Goal: Communication & Community: Ask a question

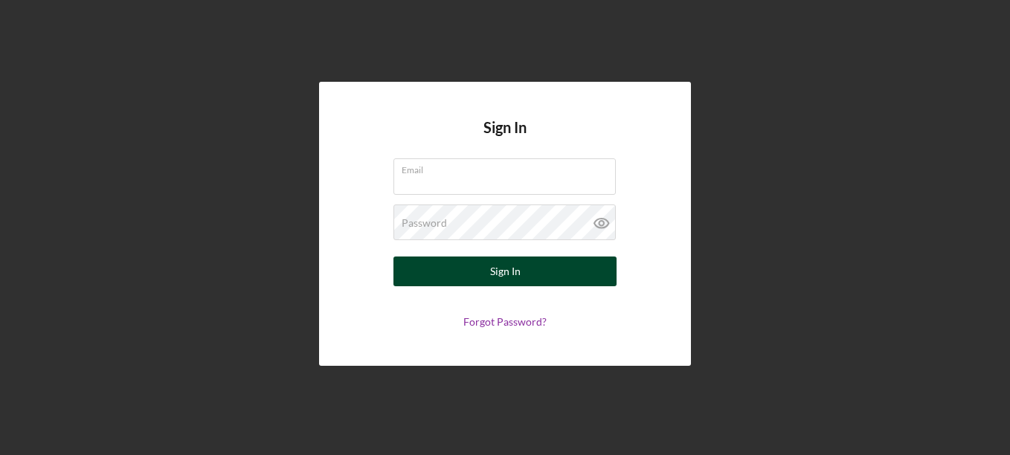
type input "[EMAIL_ADDRESS][DOMAIN_NAME]"
click at [531, 274] on button "Sign In" at bounding box center [504, 272] width 223 height 30
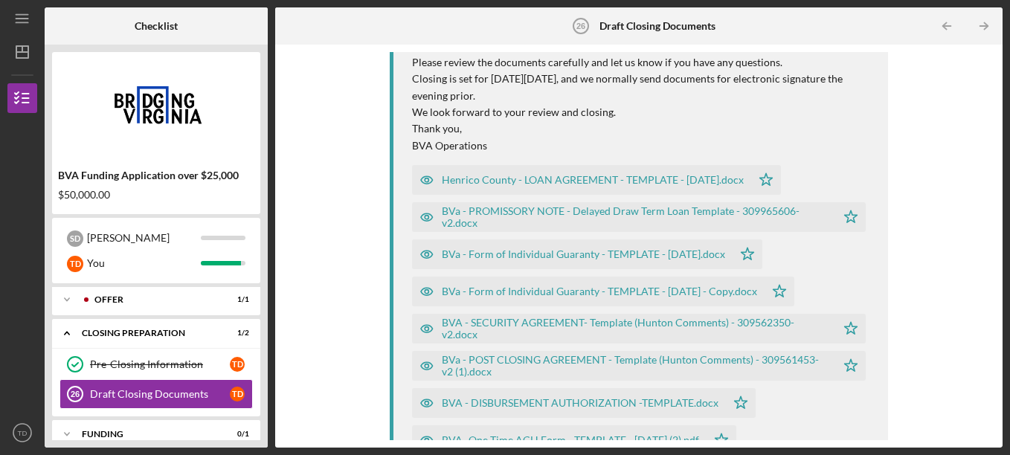
scroll to position [220, 0]
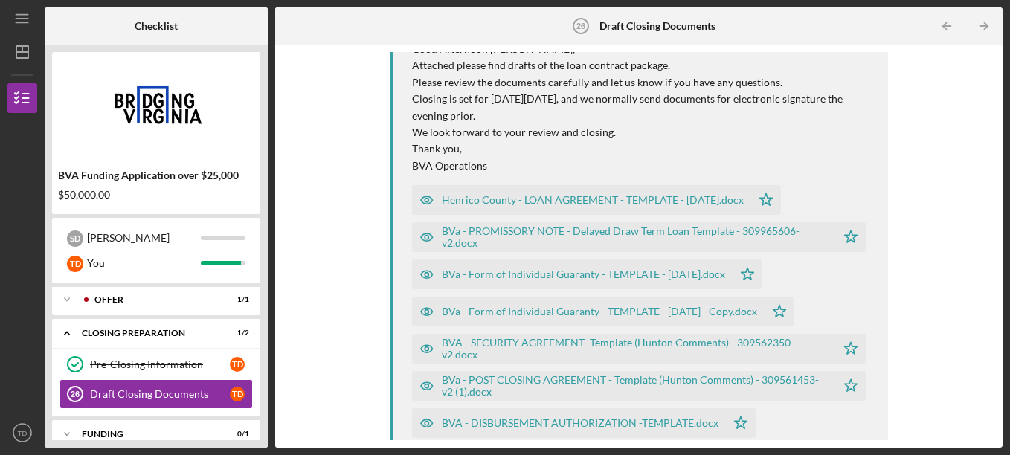
click at [543, 205] on div "Henrico County - LOAN AGREEMENT - TEMPLATE - [DATE].docx" at bounding box center [593, 200] width 302 height 12
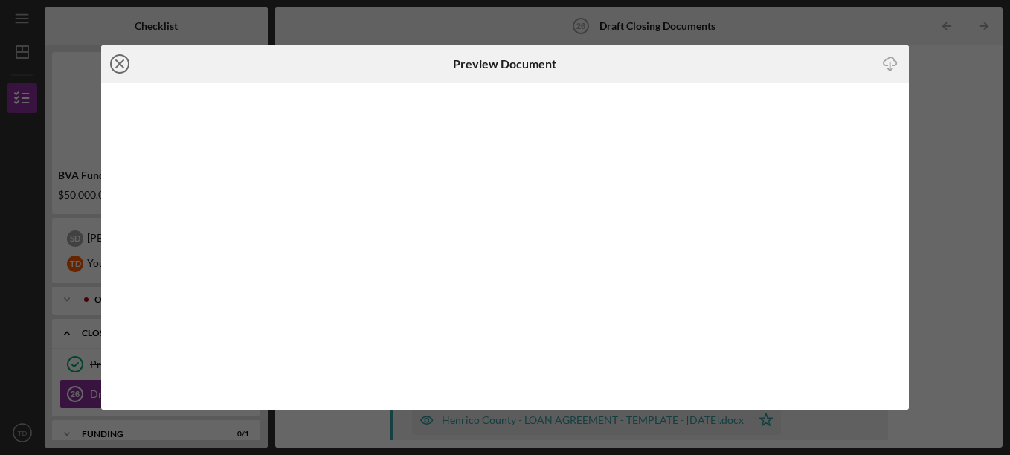
click at [119, 62] on icon "Icon/Close" at bounding box center [119, 63] width 37 height 37
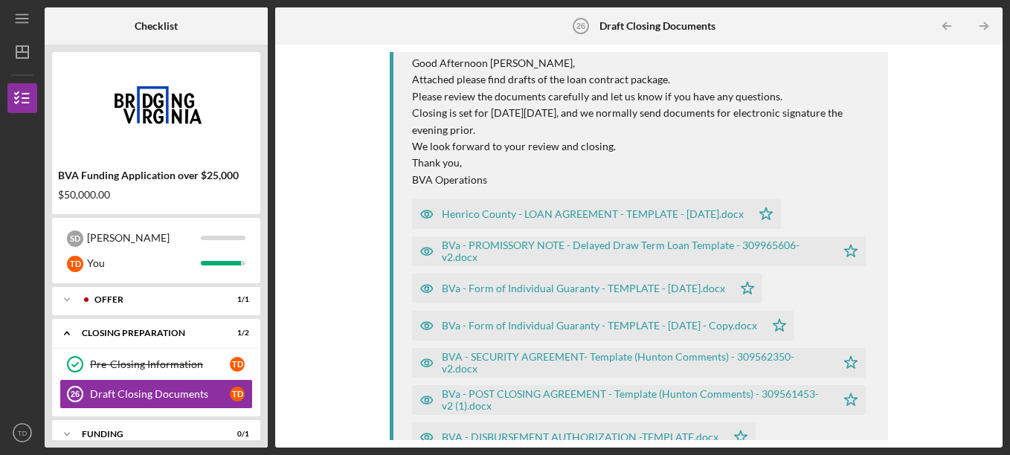
scroll to position [227, 0]
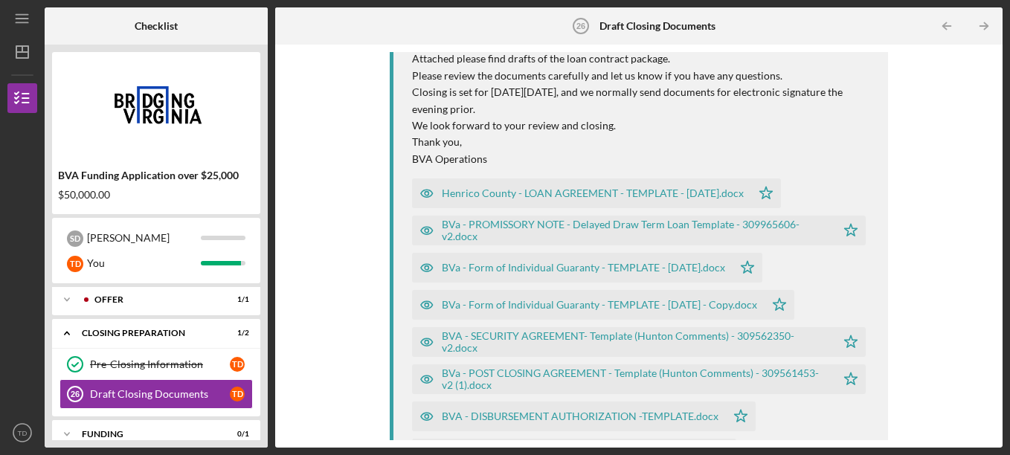
click at [526, 237] on div "BVa - PROMISSORY NOTE - Delayed Draw Term Loan Template - 309965606-v2.docx" at bounding box center [636, 231] width 388 height 24
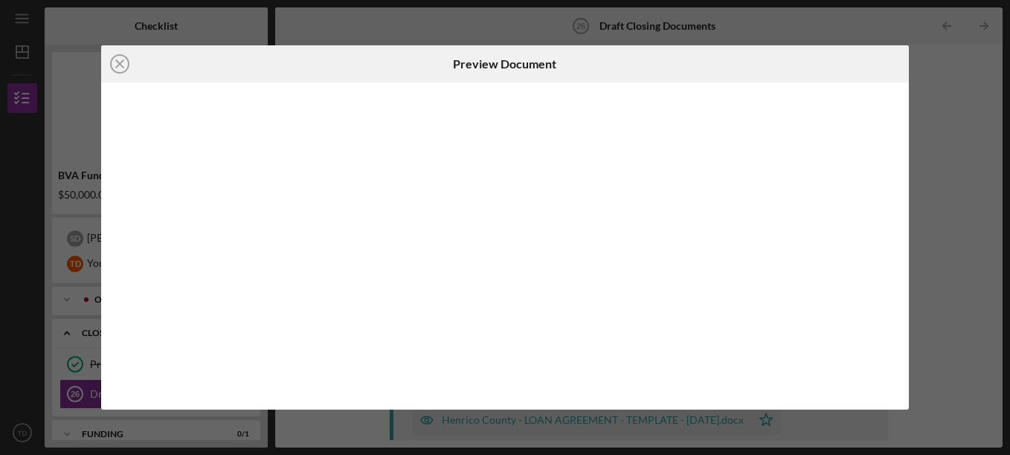
scroll to position [211, 0]
click at [123, 58] on icon "Icon/Close" at bounding box center [119, 63] width 37 height 37
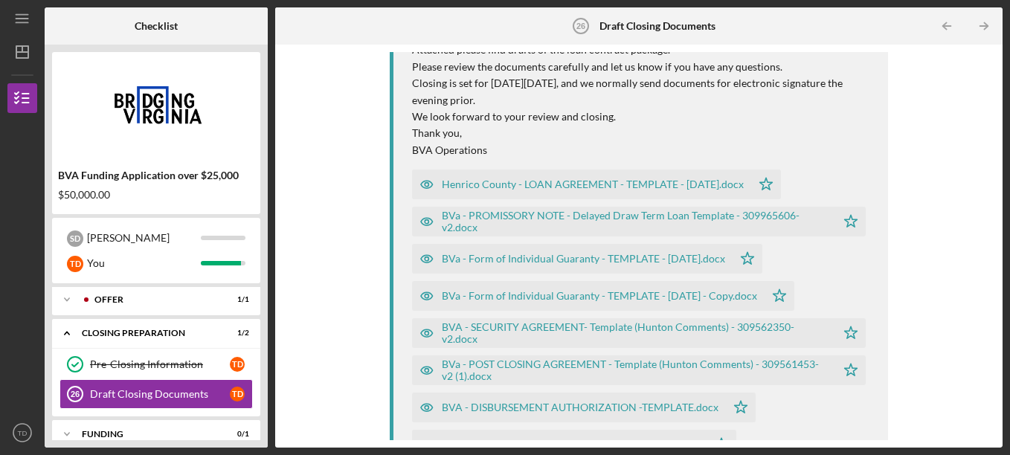
scroll to position [239, 0]
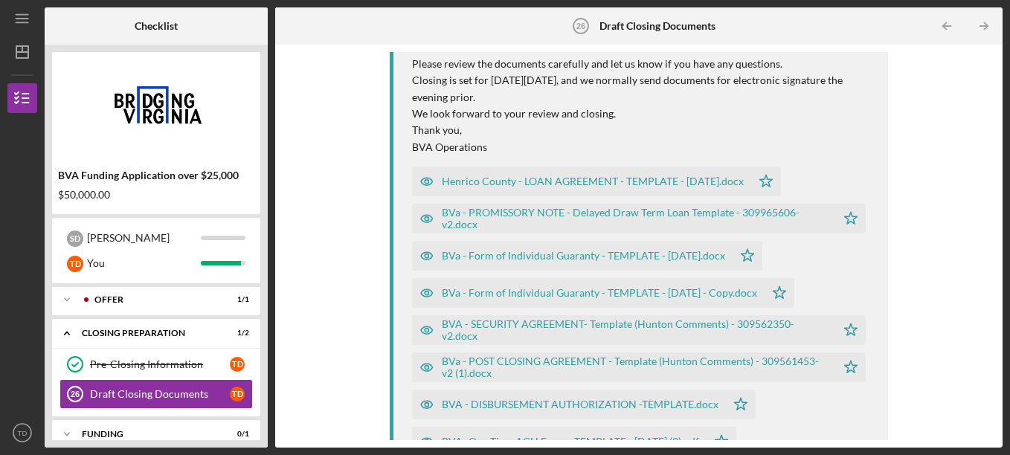
click at [537, 253] on div "BVa - Form of Individual Guaranty - TEMPLATE - [DATE].docx" at bounding box center [583, 256] width 283 height 12
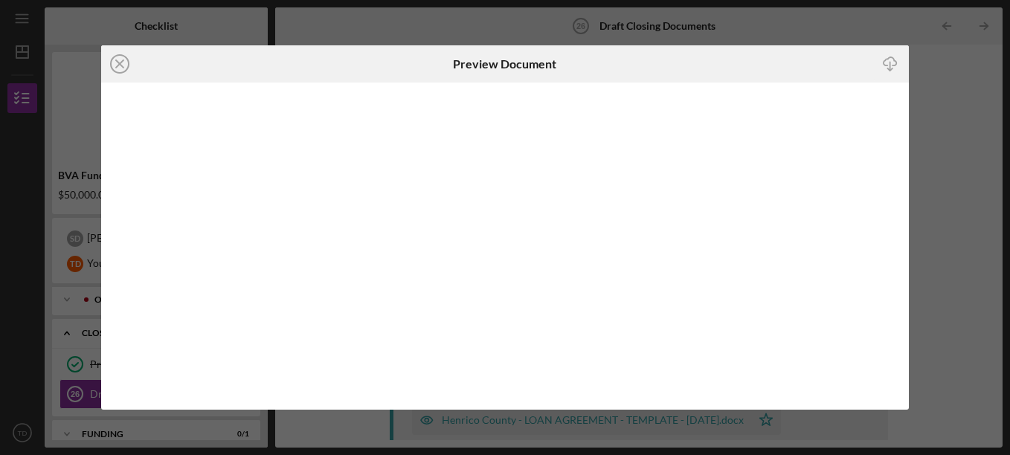
scroll to position [248, 0]
click at [114, 65] on icon "Icon/Close" at bounding box center [119, 63] width 37 height 37
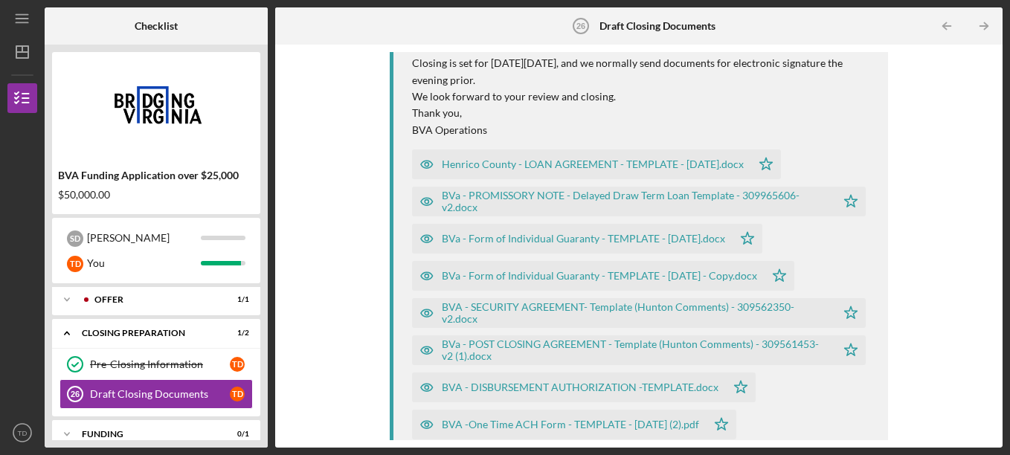
scroll to position [269, 0]
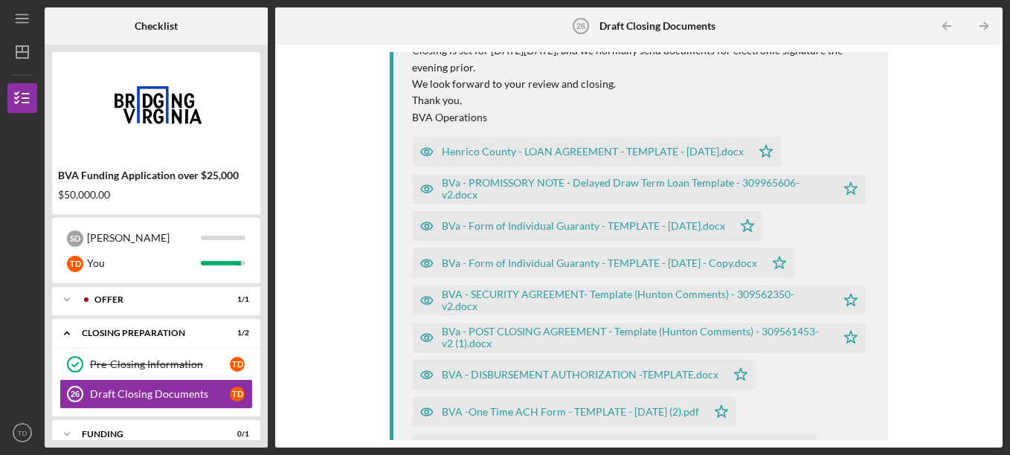
click at [527, 301] on div "BVA - SECURITY AGREEMENT- Template (Hunton Comments) - 309562350-v2.docx" at bounding box center [636, 301] width 388 height 24
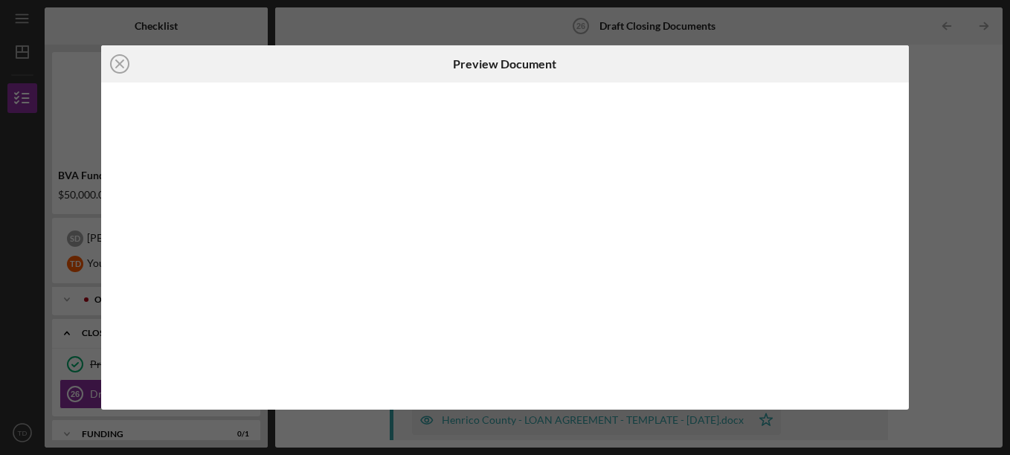
scroll to position [323, 0]
click at [123, 64] on icon "Icon/Close" at bounding box center [119, 63] width 37 height 37
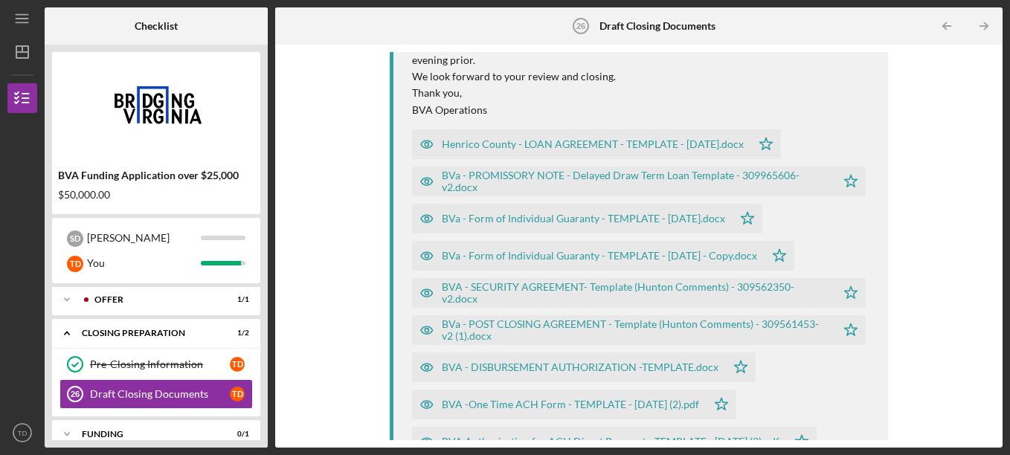
scroll to position [279, 0]
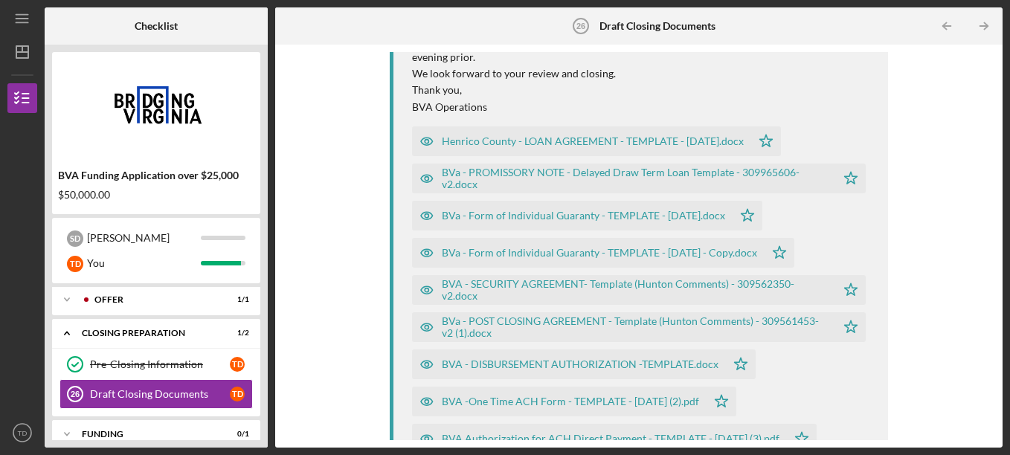
drag, startPoint x: 989, startPoint y: 236, endPoint x: 991, endPoint y: 268, distance: 32.1
click at [991, 268] on div "Icon/Upload Upload Request Icon/Message Comment [PERSON_NAME] 16 minutes ago Go…" at bounding box center [639, 246] width 713 height 388
click at [585, 324] on div "BVa - POST CLOSING AGREEMENT - Template (Hunton Comments) - 309561453-v2 (1).do…" at bounding box center [636, 327] width 388 height 24
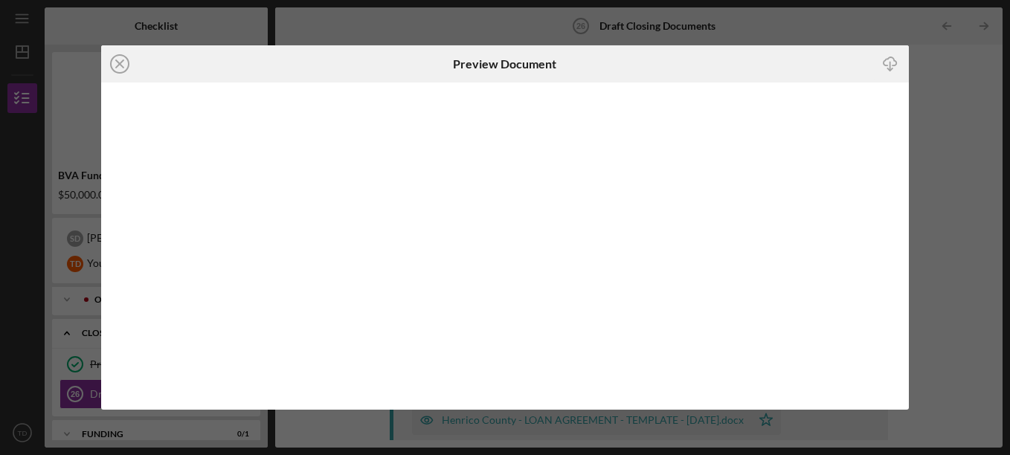
scroll to position [360, 0]
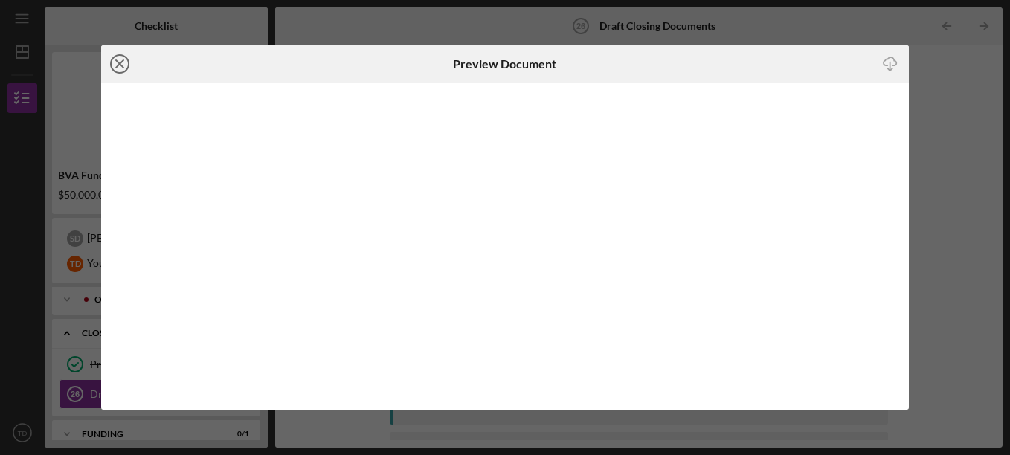
click at [123, 68] on line at bounding box center [119, 63] width 7 height 7
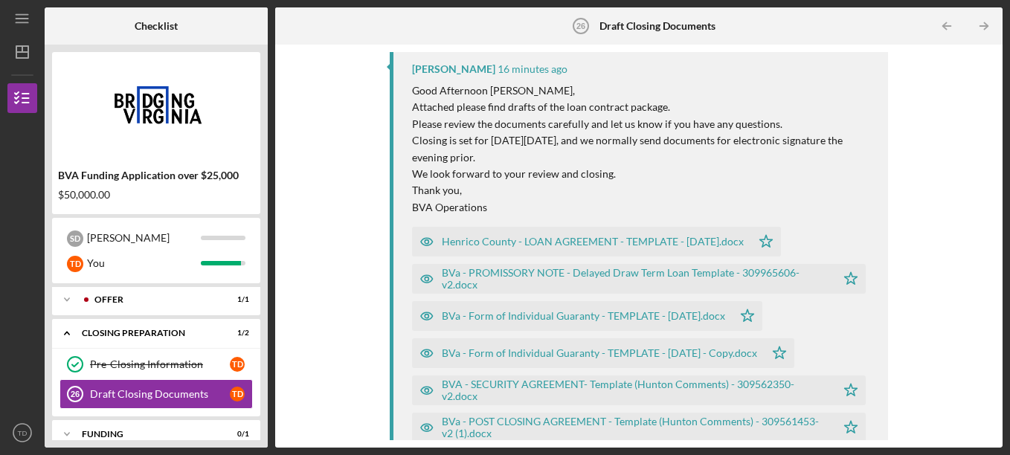
scroll to position [179, 0]
click at [591, 424] on div "BVa - POST CLOSING AGREEMENT - Template (Hunton Comments) - 309561453-v2 (1).do…" at bounding box center [636, 427] width 388 height 24
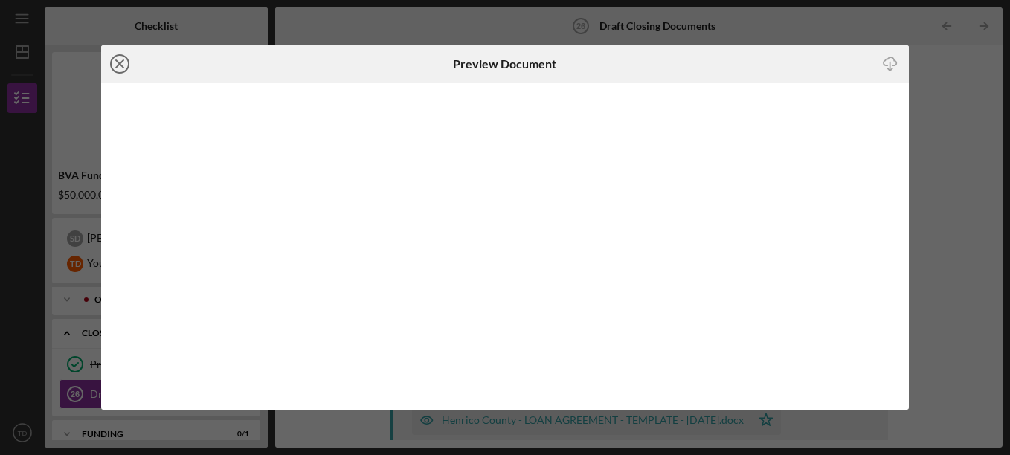
click at [115, 66] on icon "Icon/Close" at bounding box center [119, 63] width 37 height 37
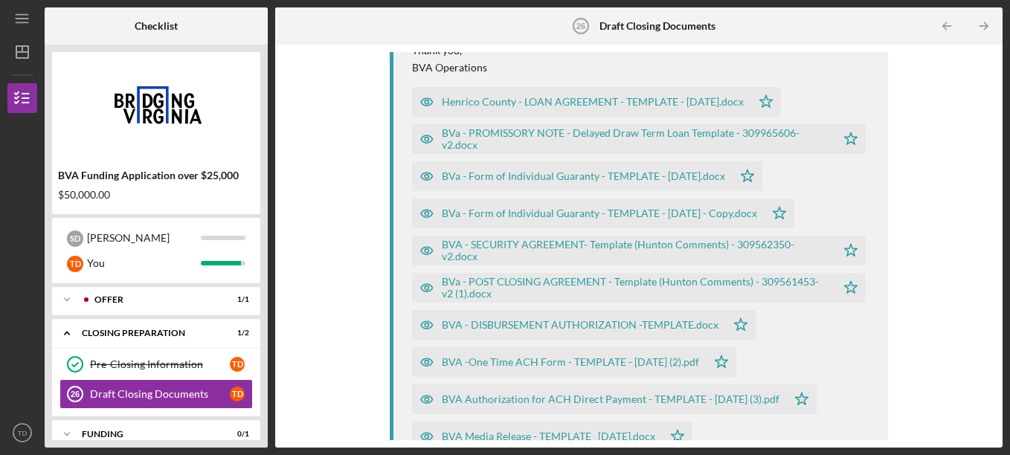
scroll to position [341, 0]
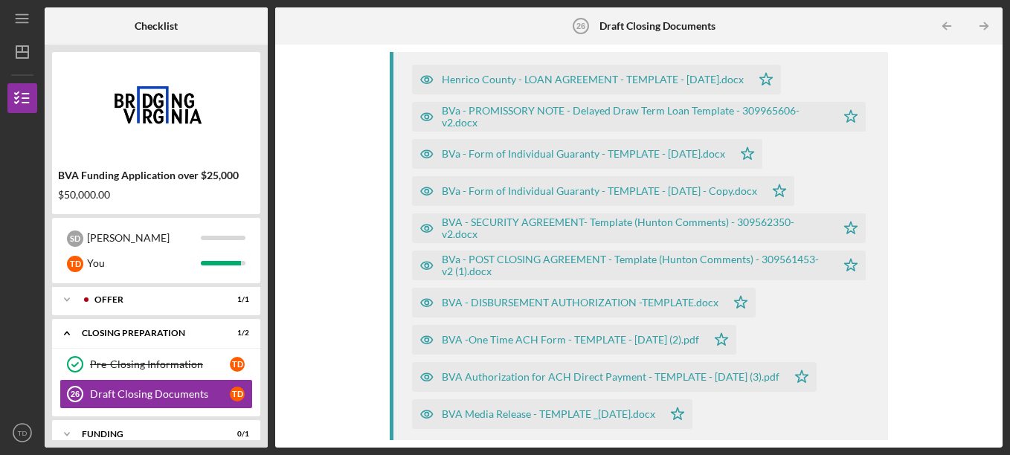
click at [538, 299] on div "BVA - DISBURSEMENT AUTHORIZATION -TEMPLATE.docx" at bounding box center [580, 303] width 277 height 12
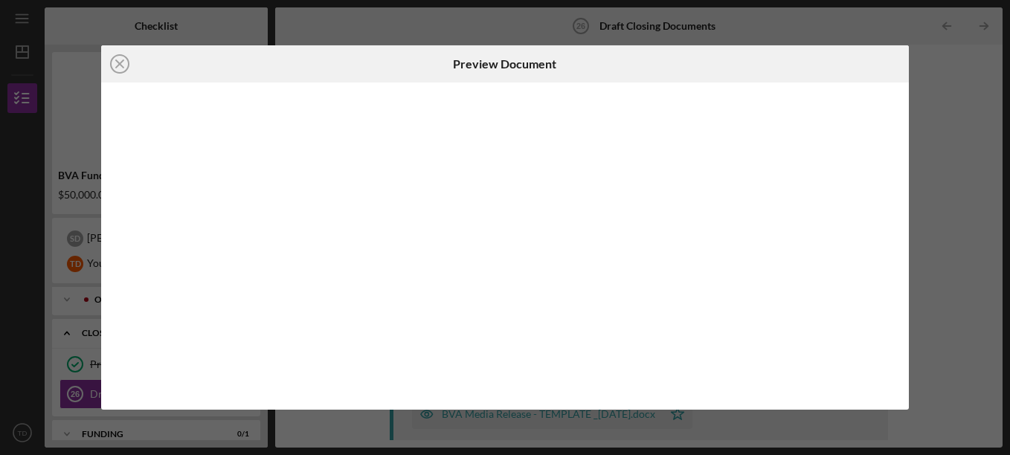
scroll to position [397, 0]
click at [119, 66] on icon "Icon/Close" at bounding box center [119, 63] width 37 height 37
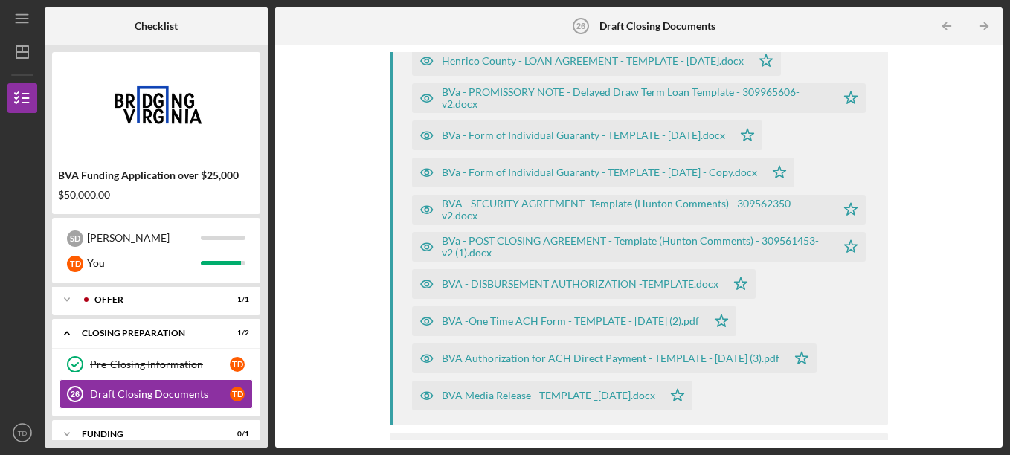
scroll to position [408, 0]
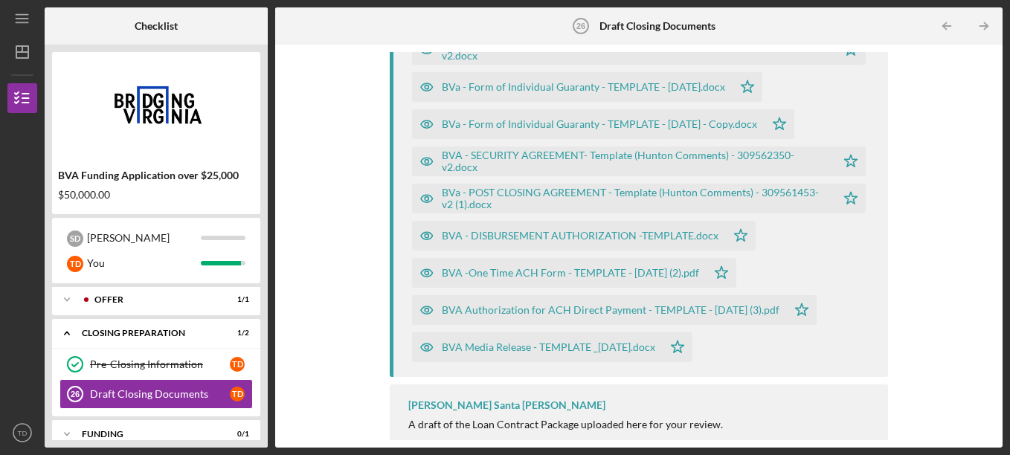
click at [523, 314] on div "BVA Authorization for ACH Direct Payment - TEMPLATE - [DATE] (3).pdf" at bounding box center [611, 310] width 338 height 12
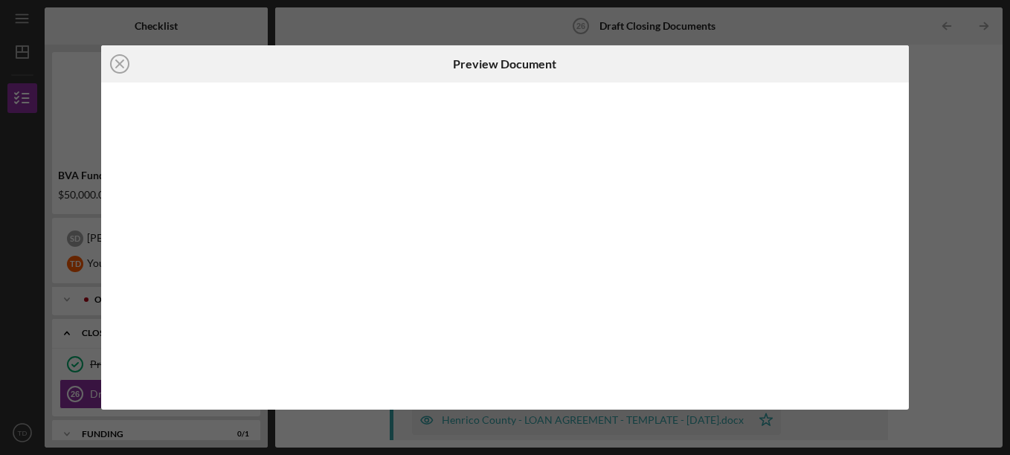
scroll to position [426, 0]
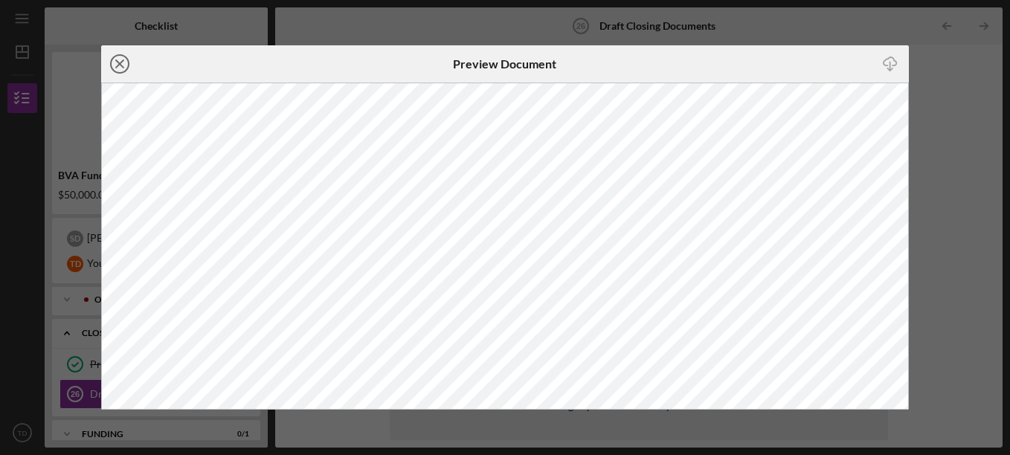
click at [125, 63] on icon "Icon/Close" at bounding box center [119, 63] width 37 height 37
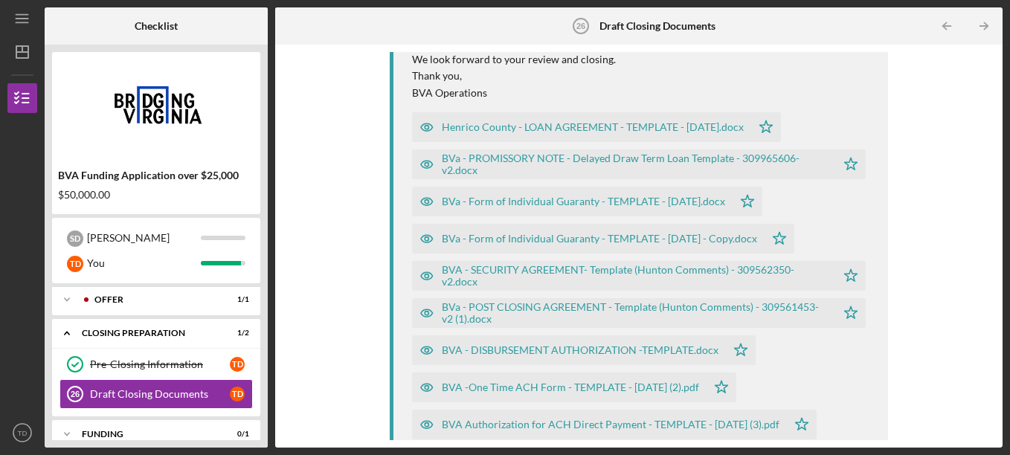
scroll to position [339, 0]
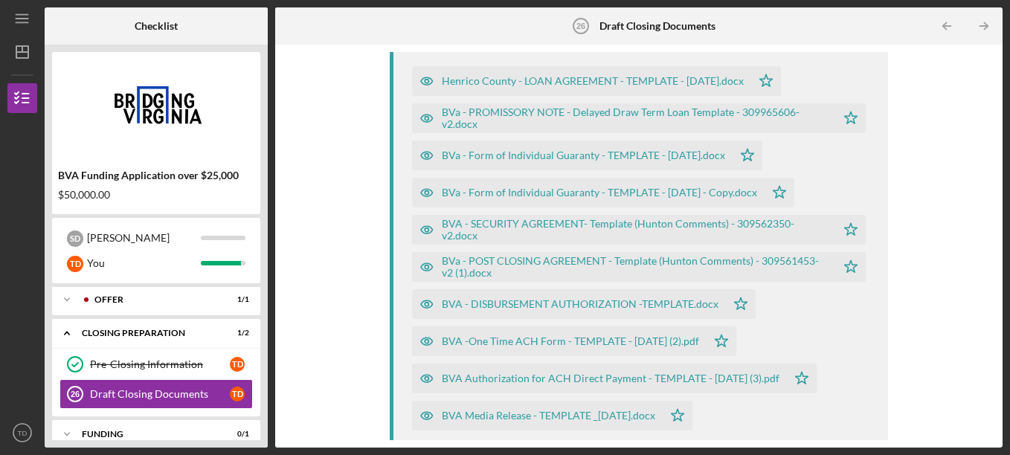
click at [510, 384] on div "BVA Authorization for ACH Direct Payment - TEMPLATE - [DATE] (3).pdf" at bounding box center [611, 379] width 338 height 12
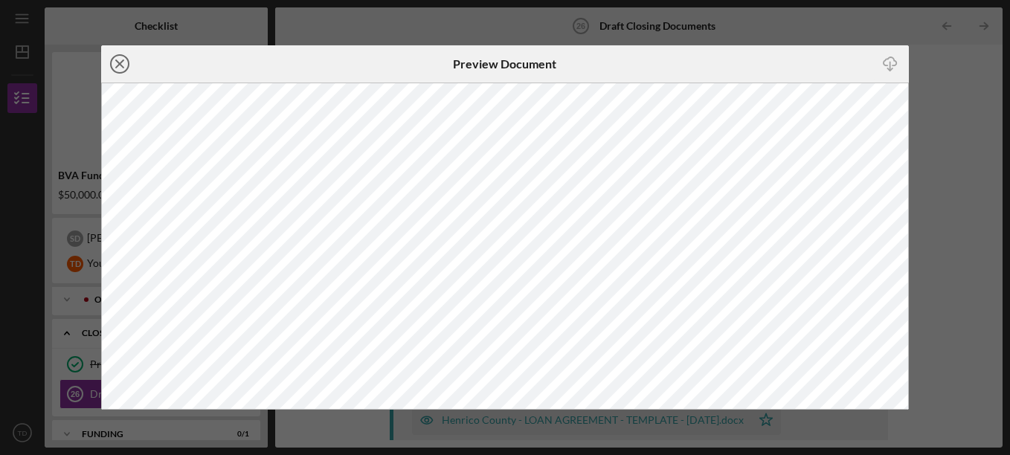
click at [123, 69] on icon "Icon/Close" at bounding box center [119, 63] width 37 height 37
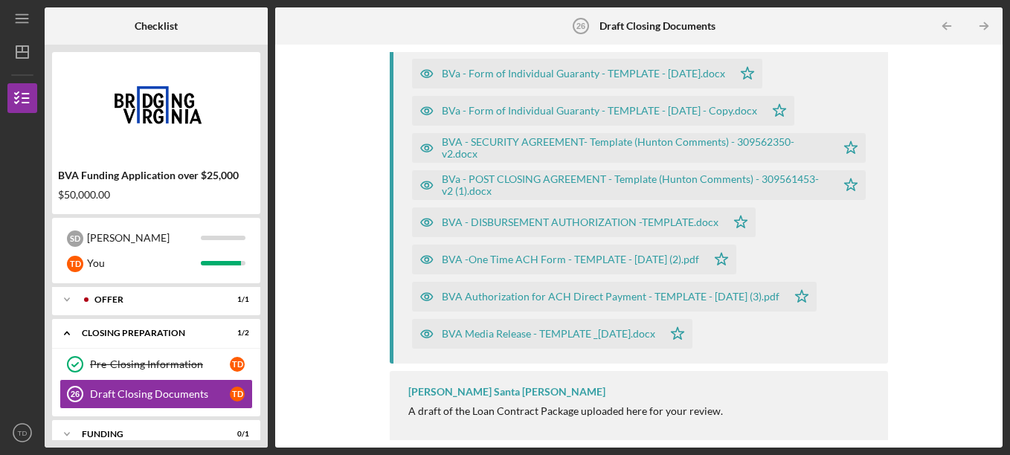
scroll to position [426, 0]
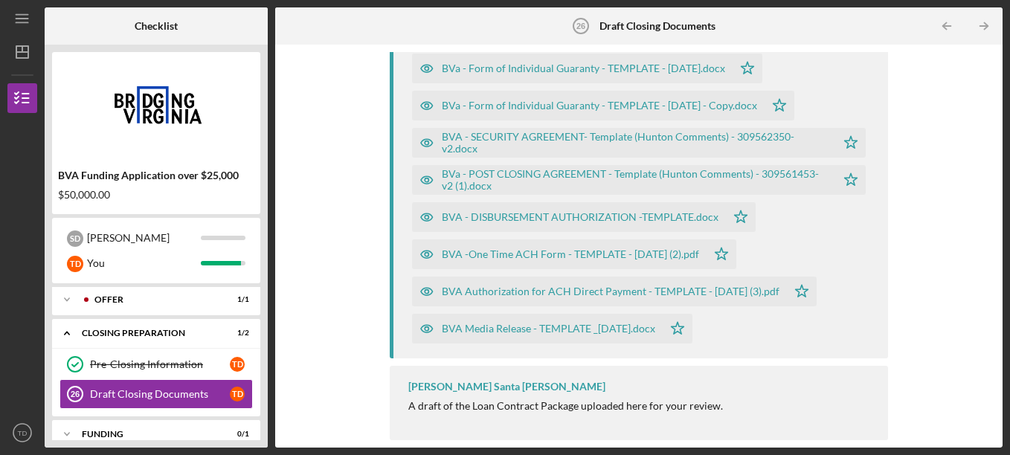
click at [533, 329] on div "BVA Media Release - TEMPLATE _[DATE].docx" at bounding box center [548, 329] width 213 height 12
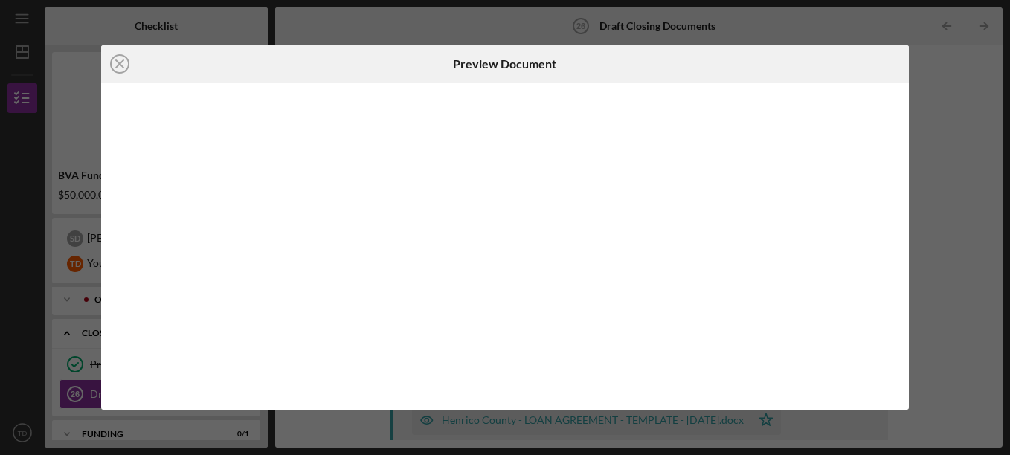
scroll to position [426, 0]
click at [115, 62] on icon "Icon/Close" at bounding box center [119, 63] width 37 height 37
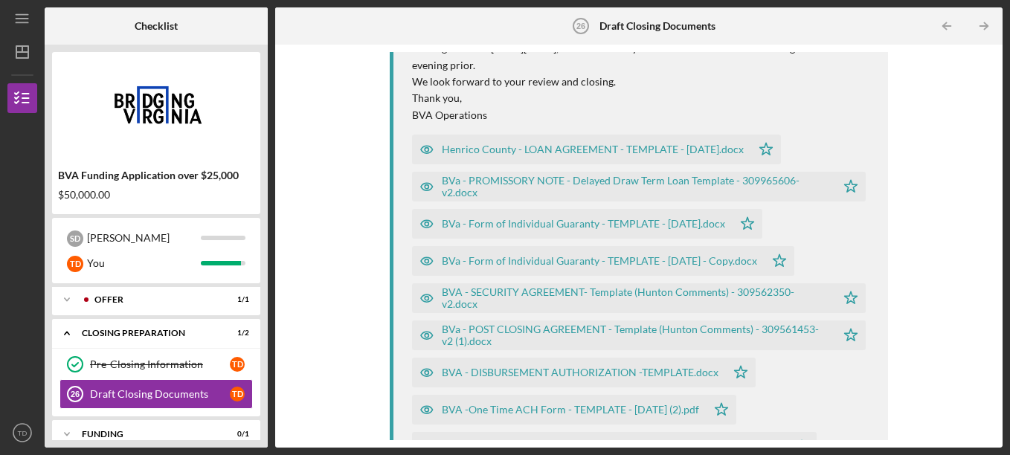
scroll to position [328, 0]
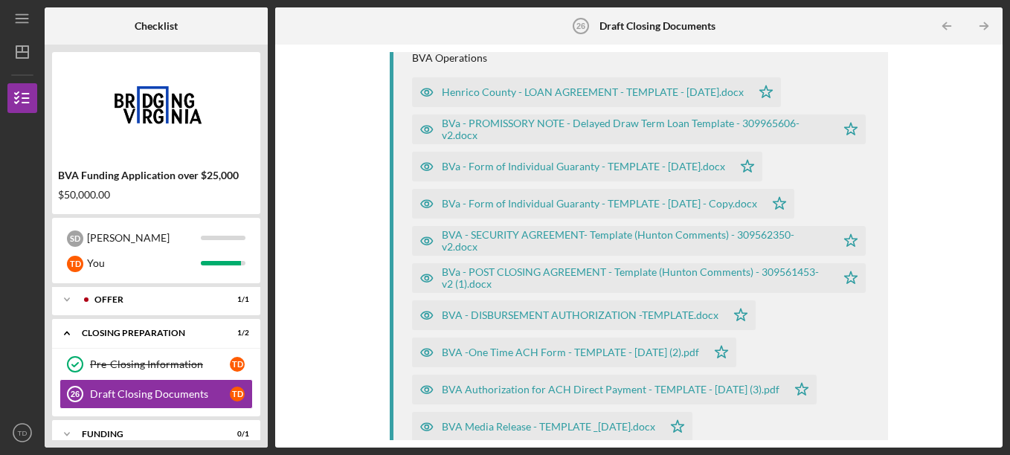
click at [533, 350] on div "BVA -One Time ACH Form - TEMPLATE - [DATE] (2).pdf" at bounding box center [570, 353] width 257 height 12
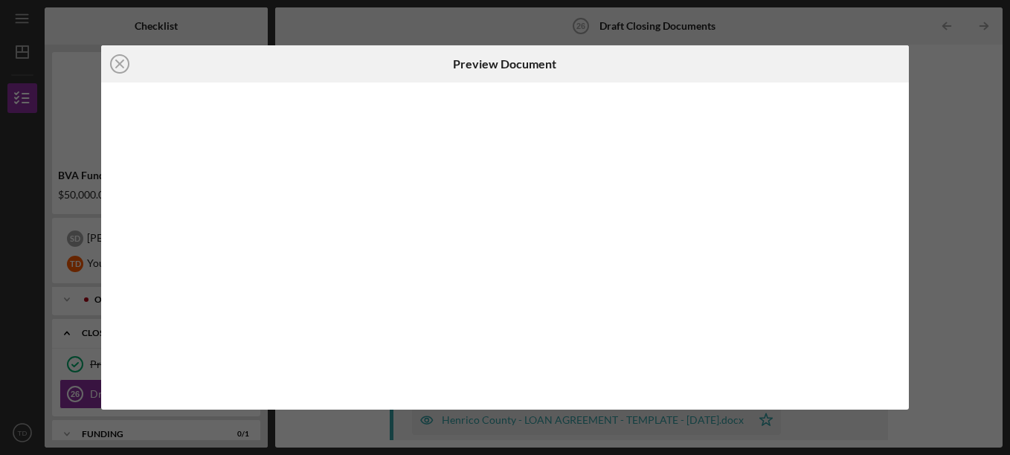
scroll to position [426, 0]
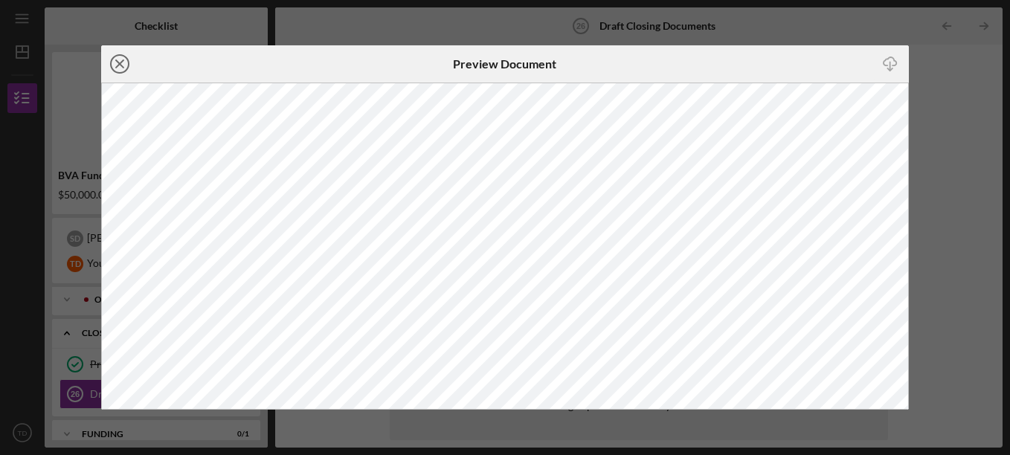
click at [120, 57] on icon "Icon/Close" at bounding box center [119, 63] width 37 height 37
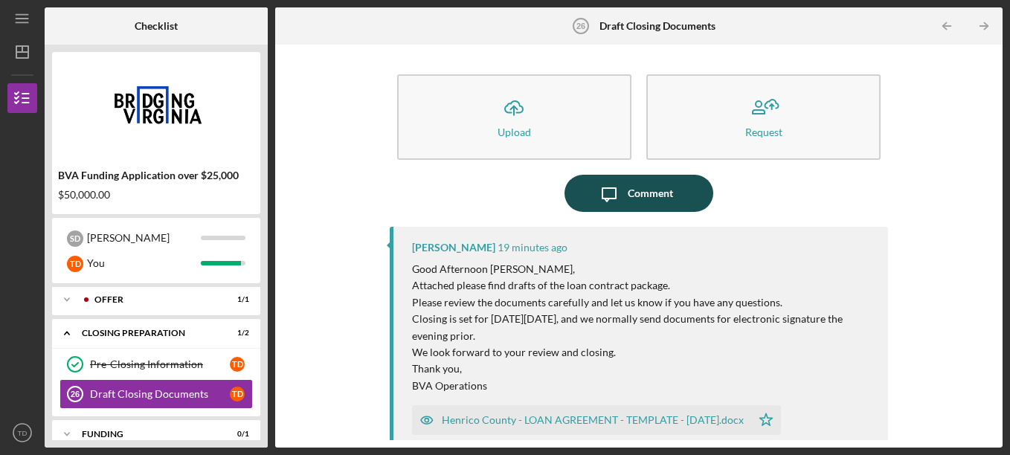
click at [630, 205] on div "Comment" at bounding box center [650, 193] width 45 height 37
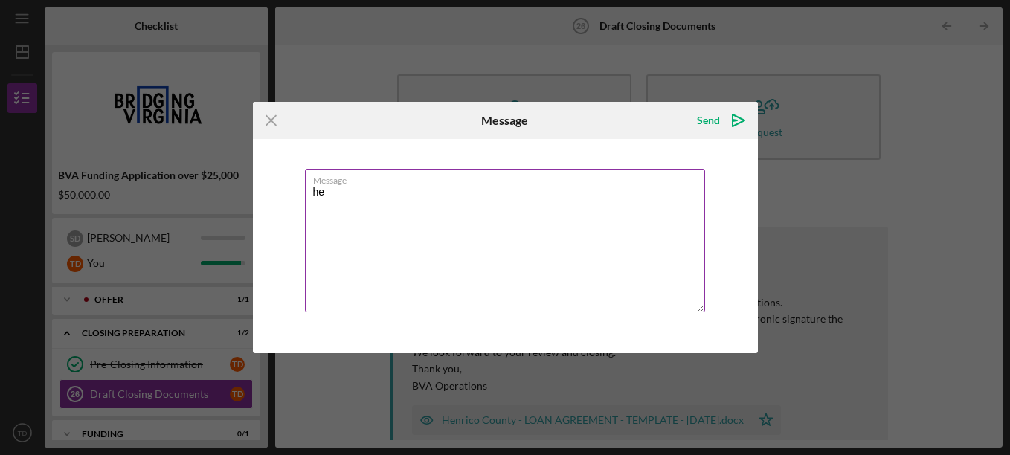
type textarea "h"
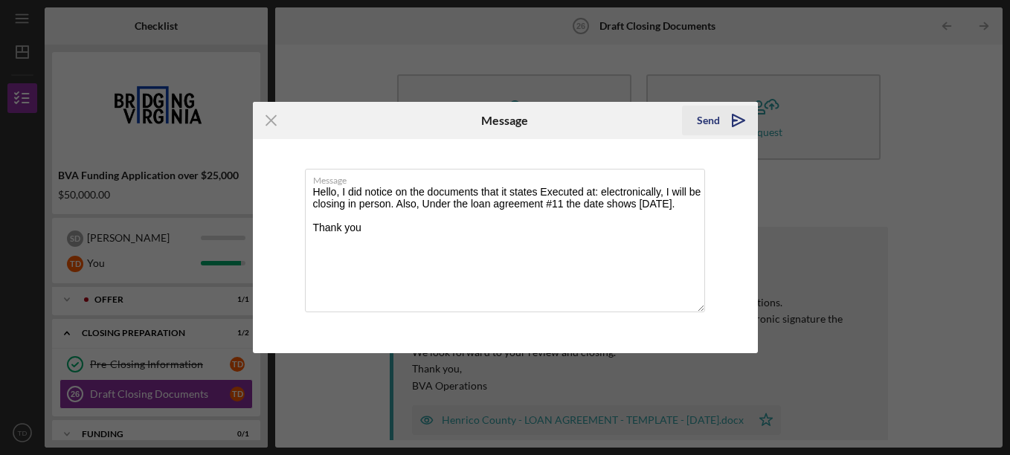
type textarea "Hello, I did notice on the documents that it states Executed at: electronically…"
click at [719, 130] on div "Send" at bounding box center [708, 121] width 23 height 30
